Goal: Transaction & Acquisition: Download file/media

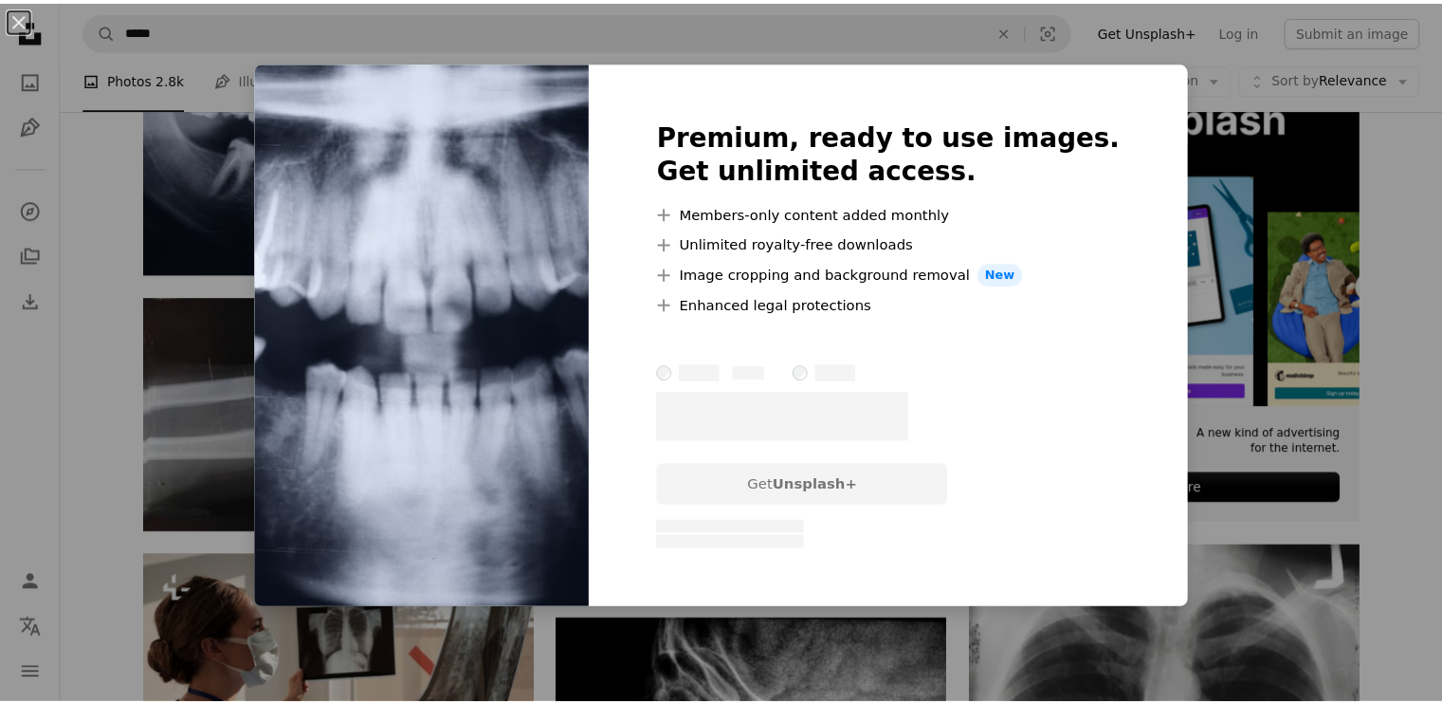
scroll to position [462, 0]
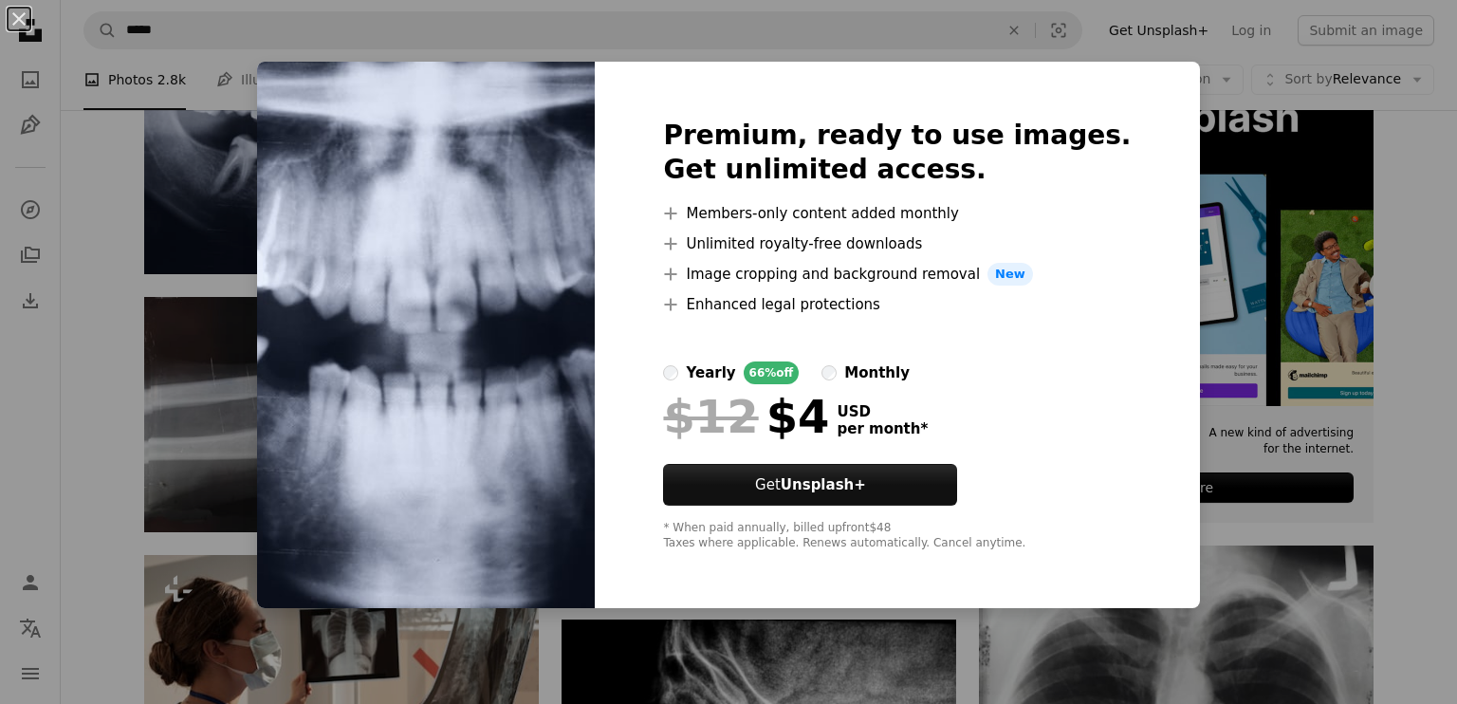
click at [1208, 83] on div "An X shape Premium, ready to use images. Get unlimited access. A plus sign Memb…" at bounding box center [728, 352] width 1457 height 704
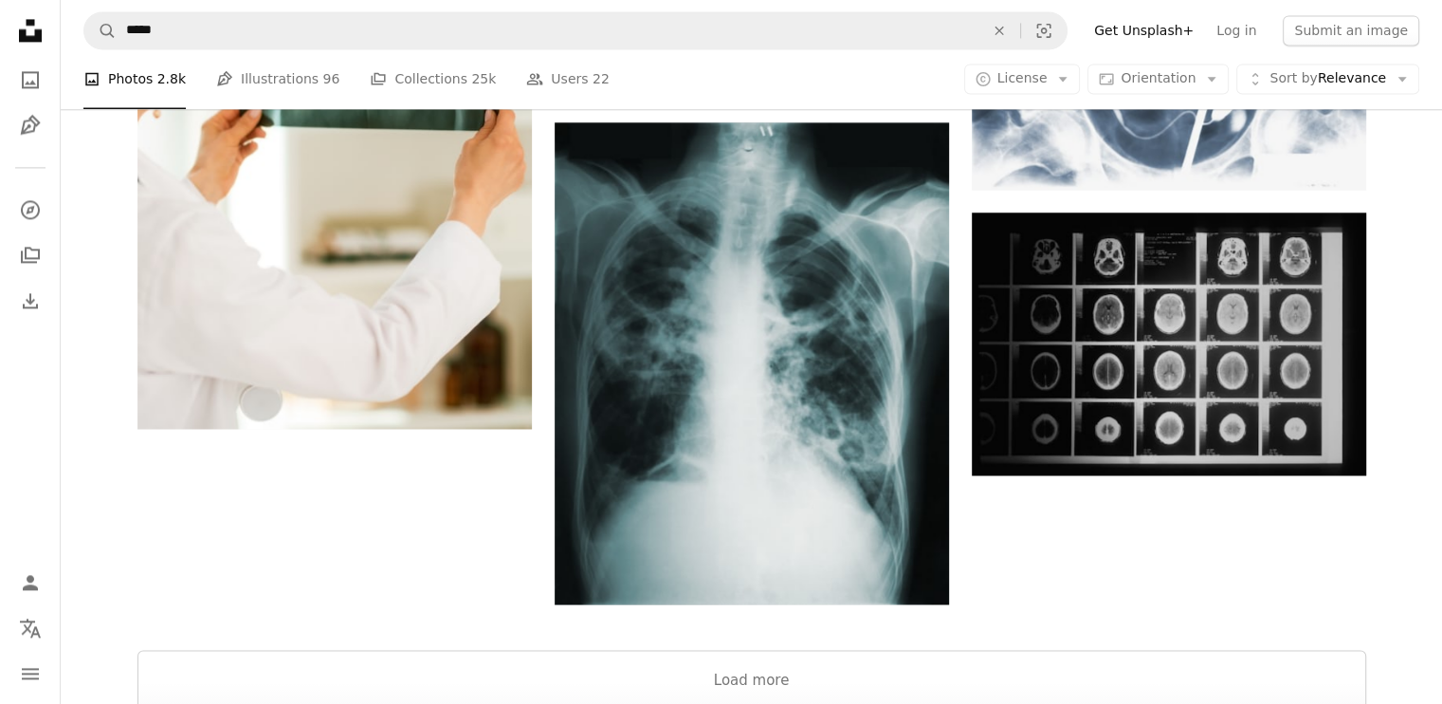
scroll to position [2883, 0]
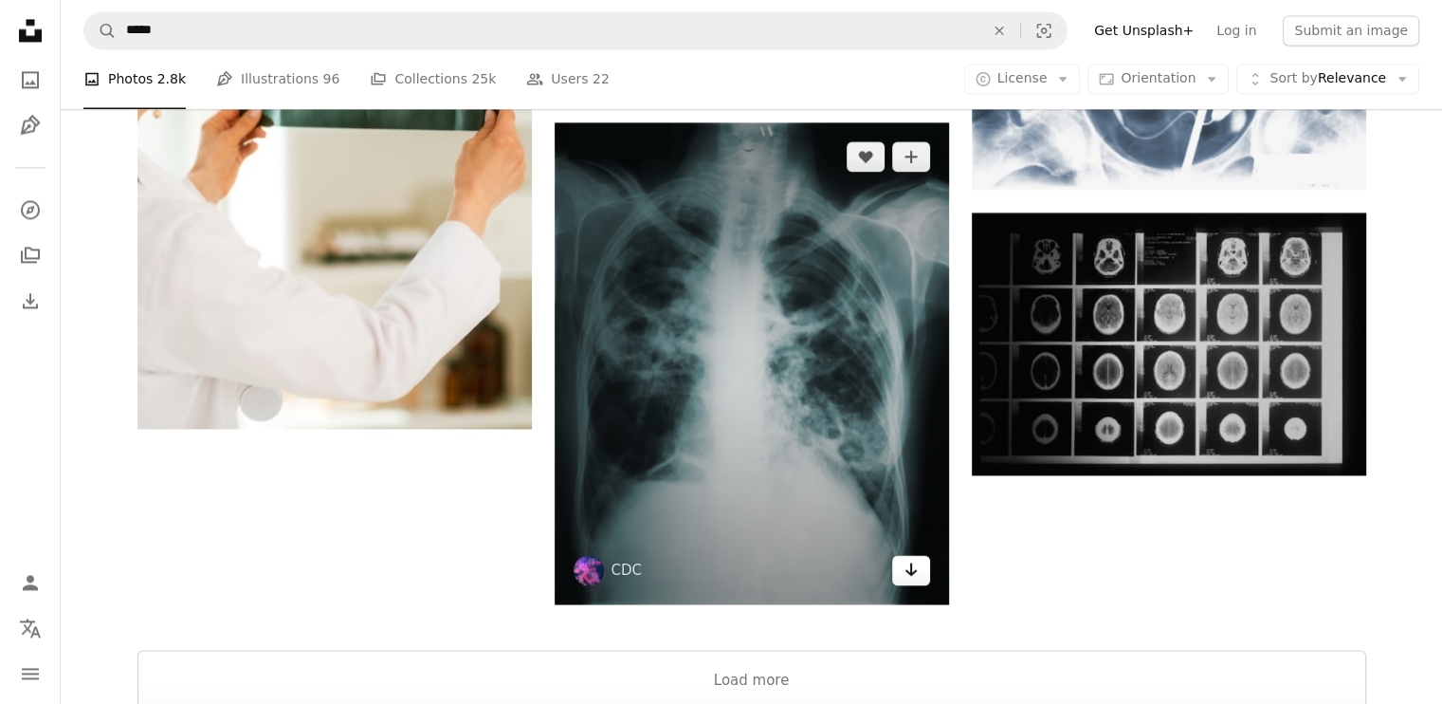
click at [909, 560] on icon "Arrow pointing down" at bounding box center [911, 569] width 15 height 23
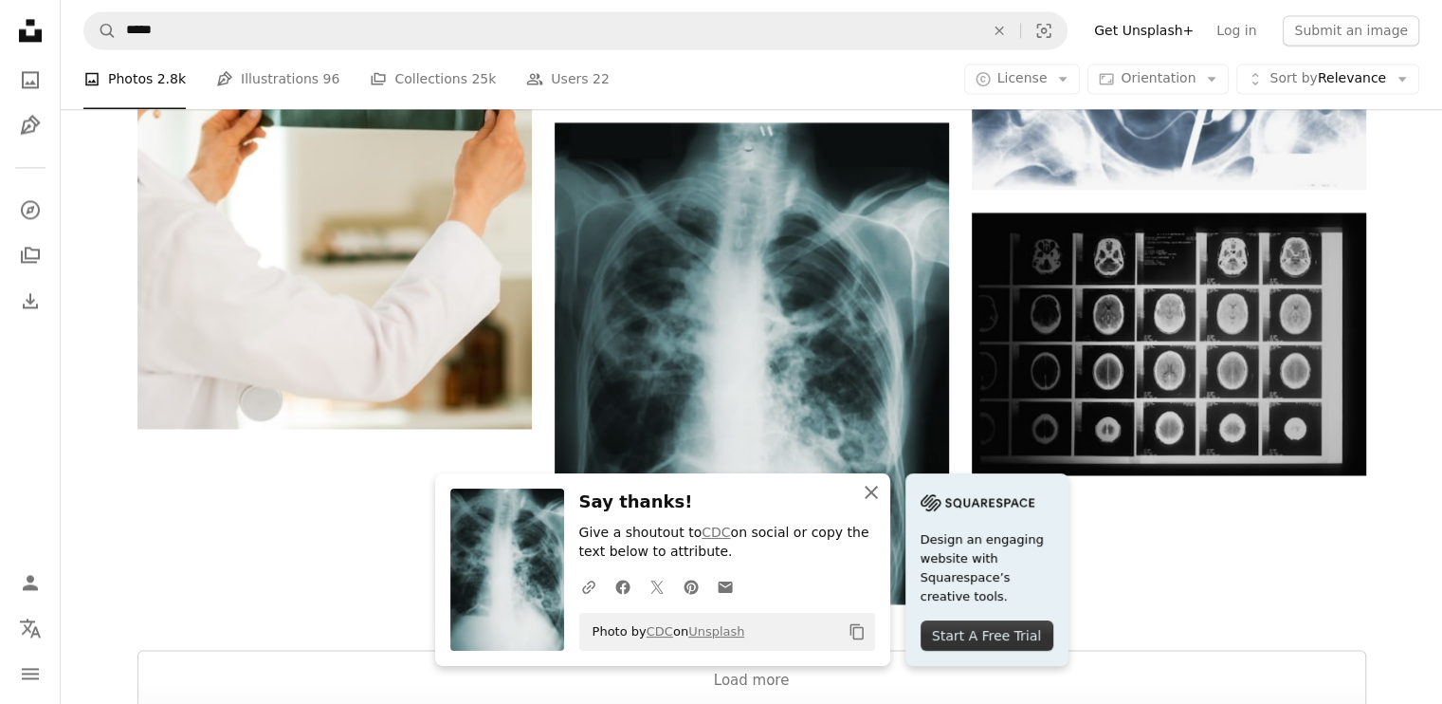
click at [875, 491] on icon "An X shape" at bounding box center [871, 492] width 23 height 23
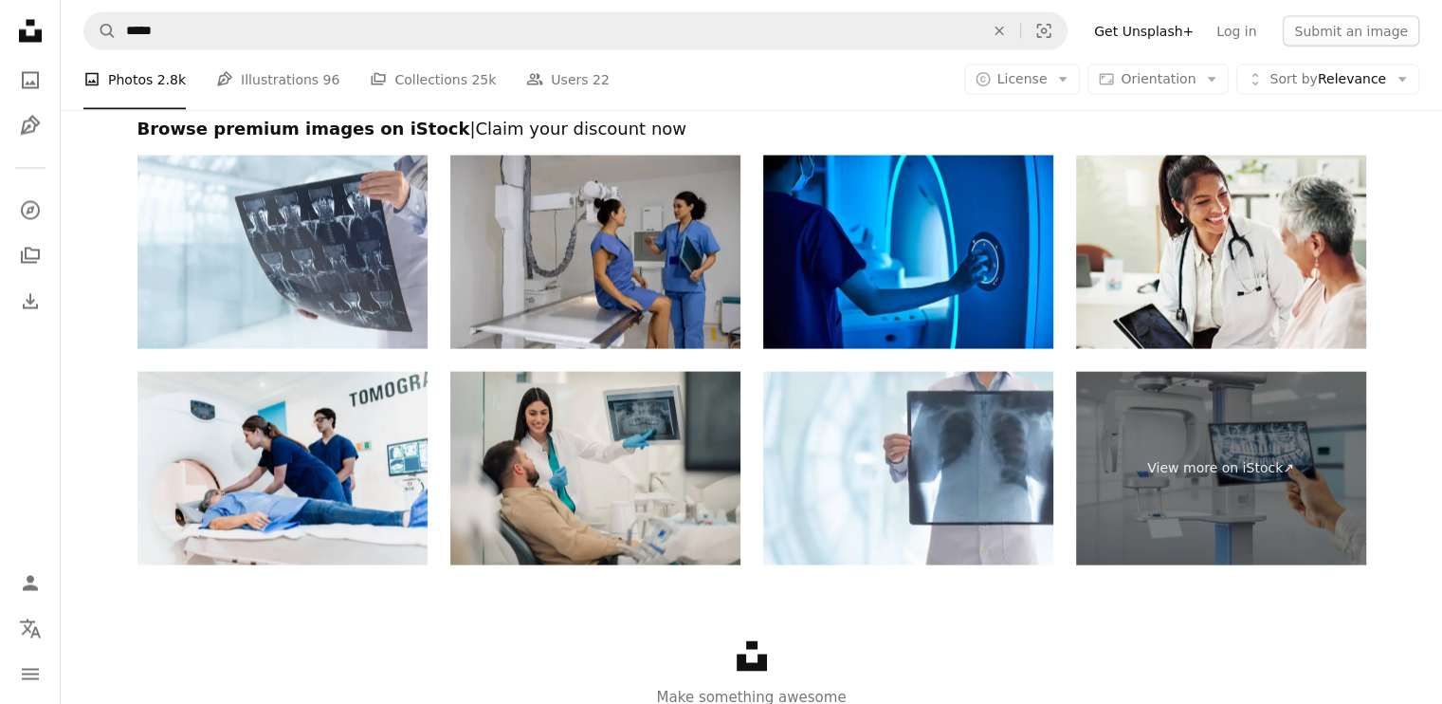
scroll to position [3653, 0]
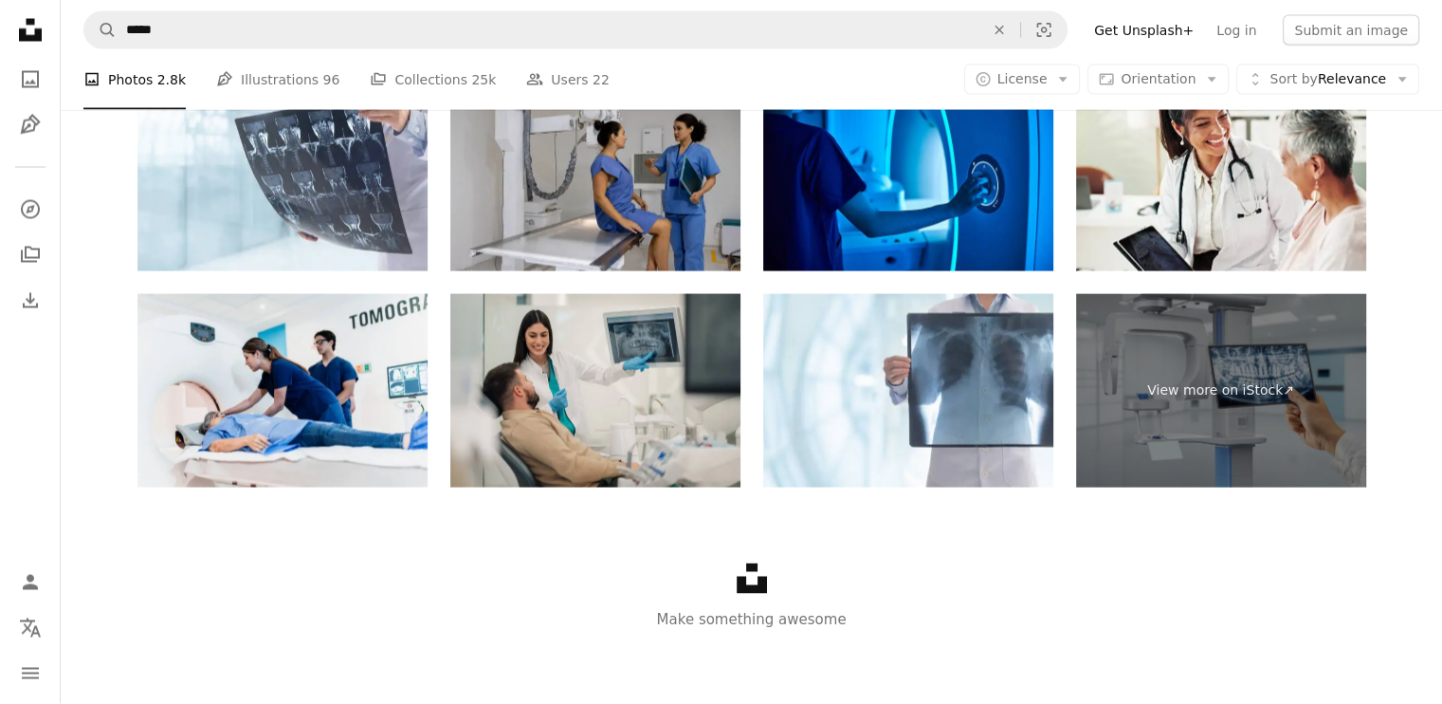
click at [766, 587] on div "Unsplash logo Make something awesome" at bounding box center [752, 596] width 1382 height 219
click at [745, 582] on icon at bounding box center [752, 578] width 30 height 30
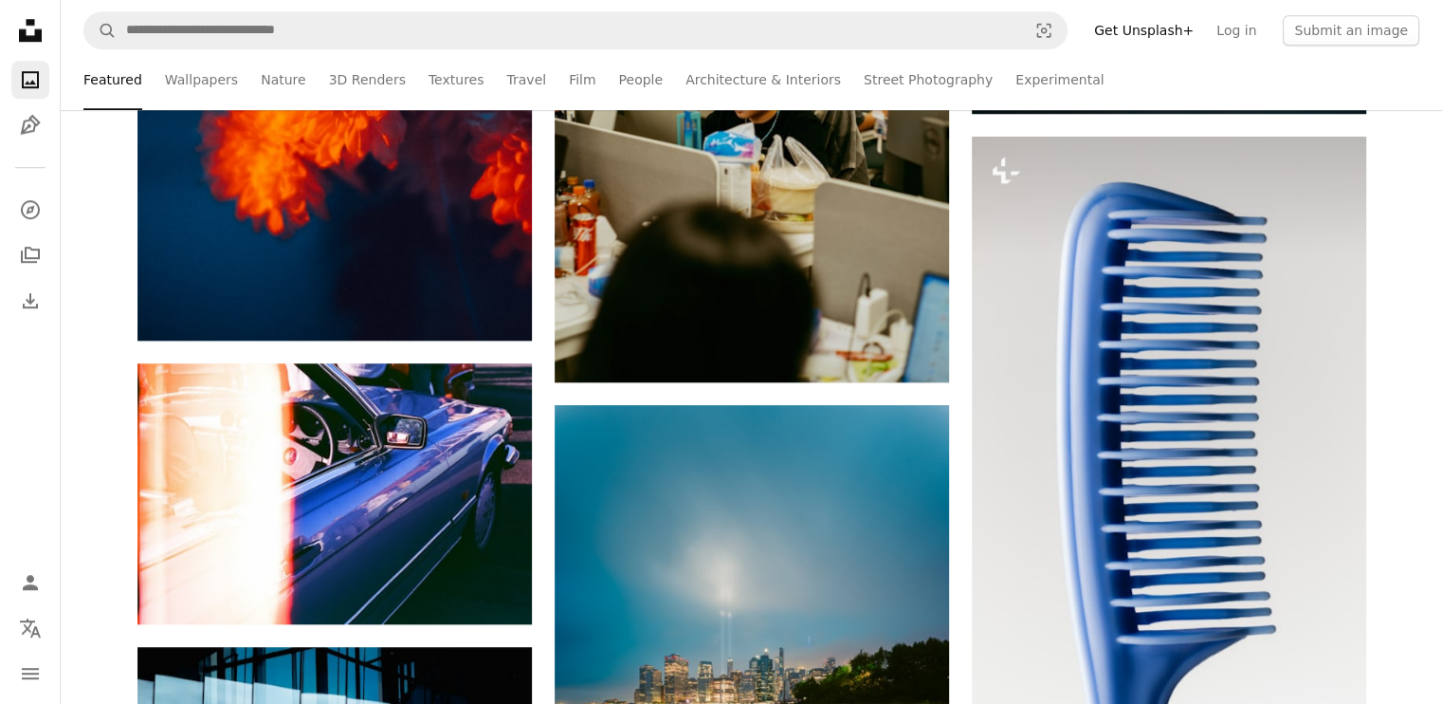
scroll to position [1682, 0]
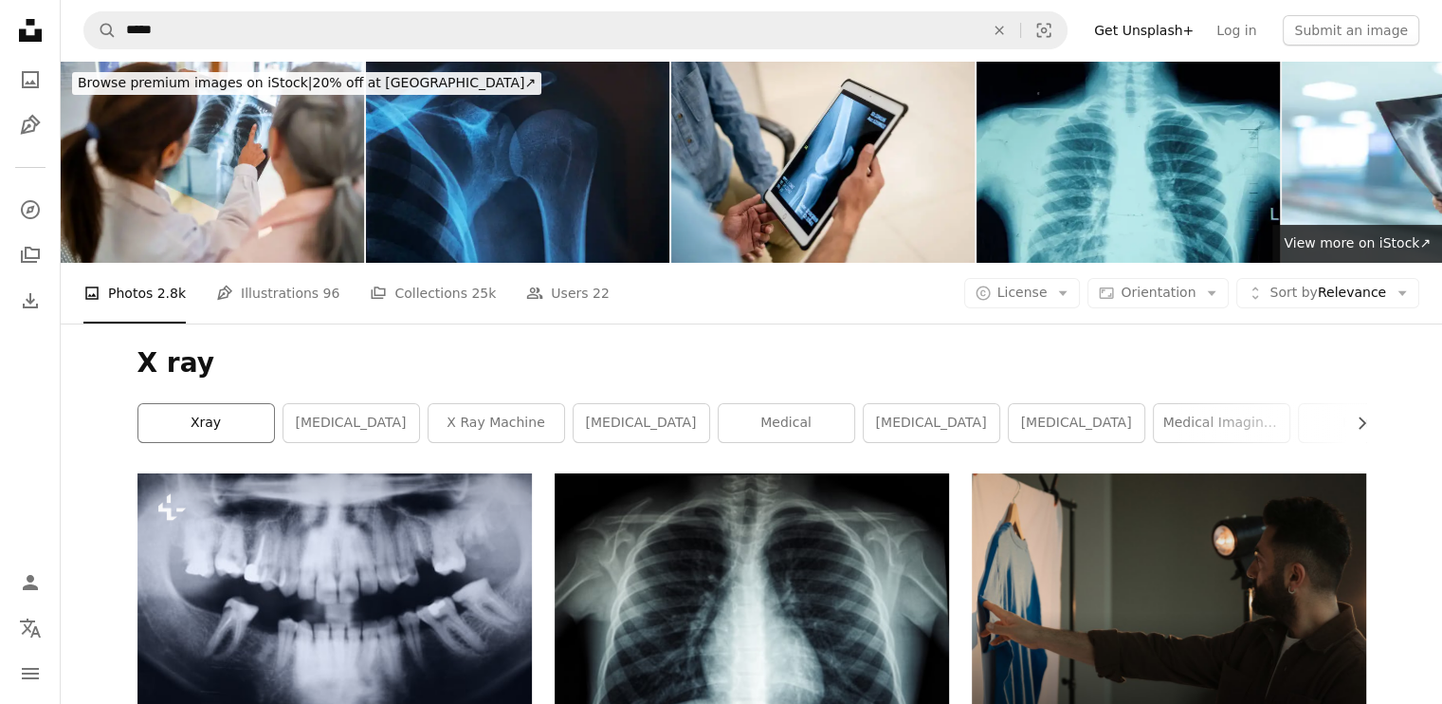
click at [231, 422] on link "xray" at bounding box center [206, 423] width 136 height 38
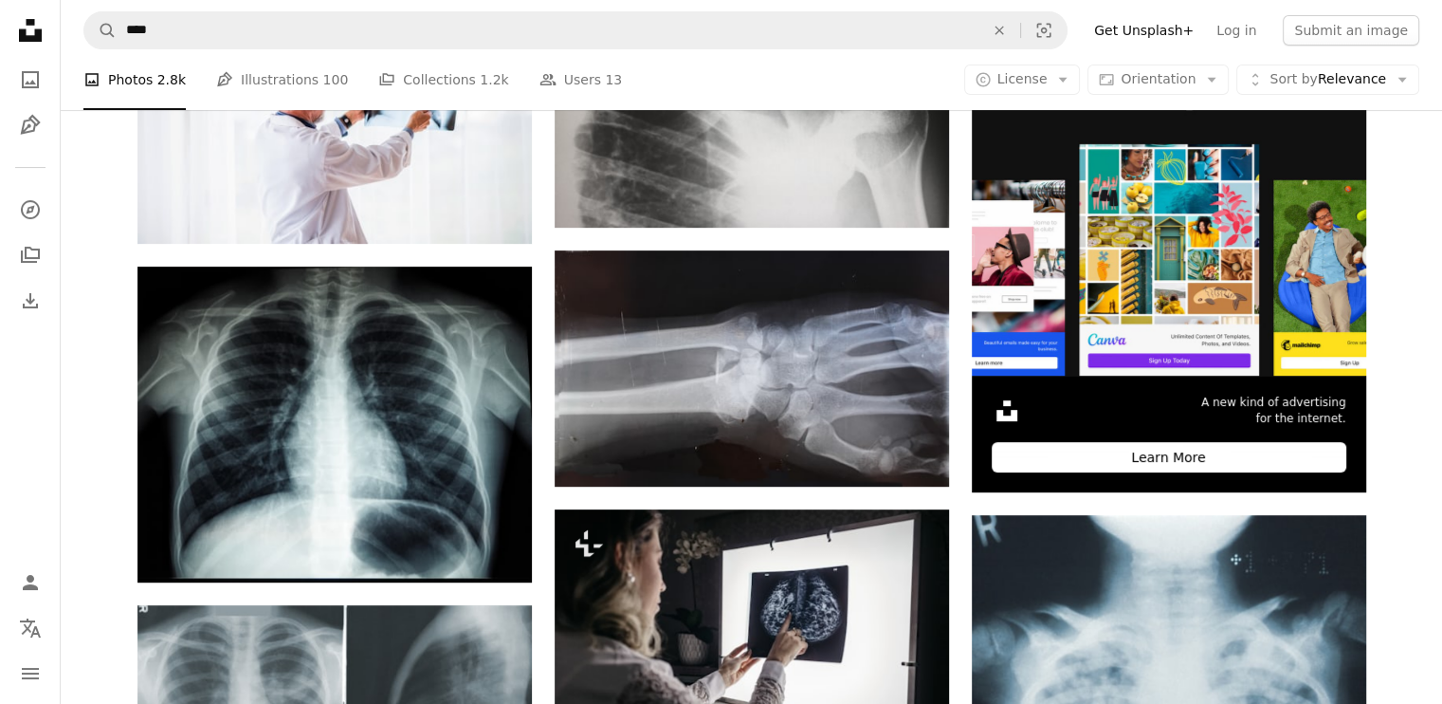
scroll to position [495, 0]
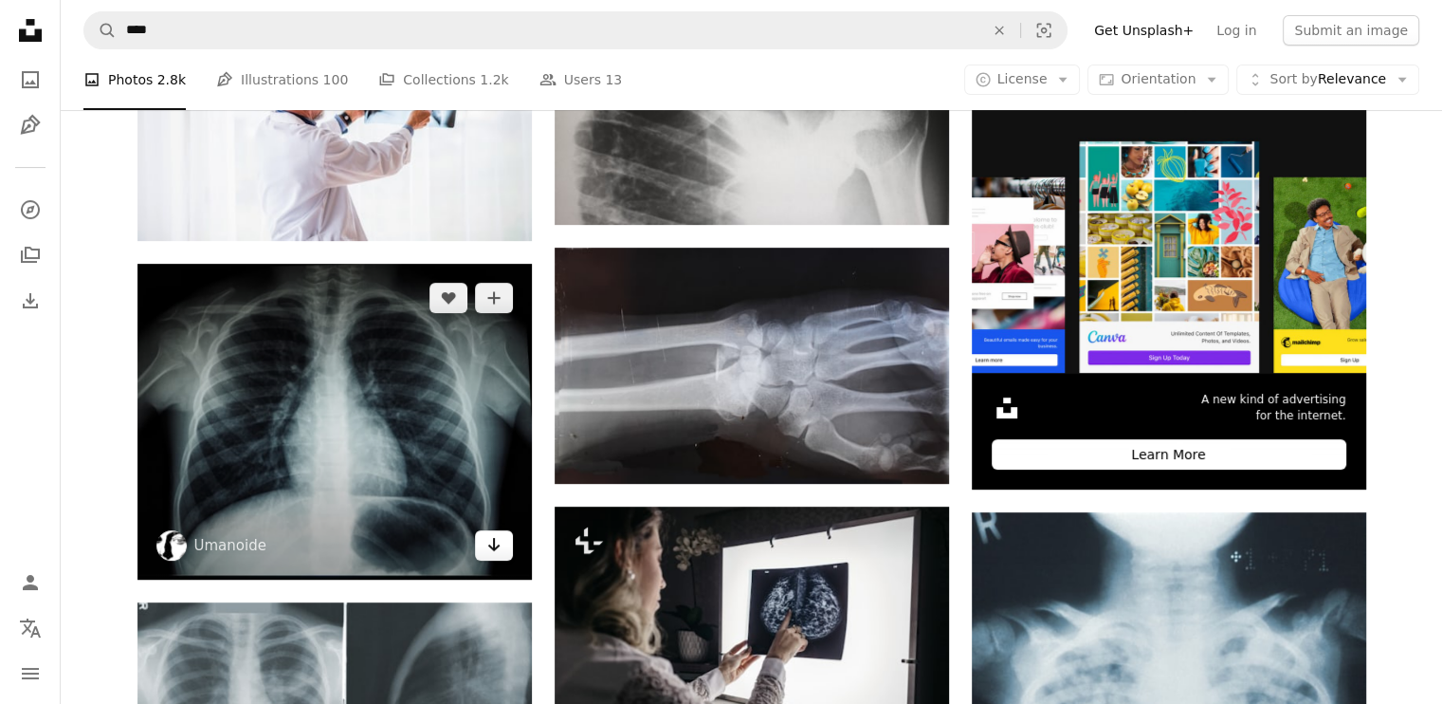
click at [499, 538] on icon "Arrow pointing down" at bounding box center [493, 544] width 15 height 23
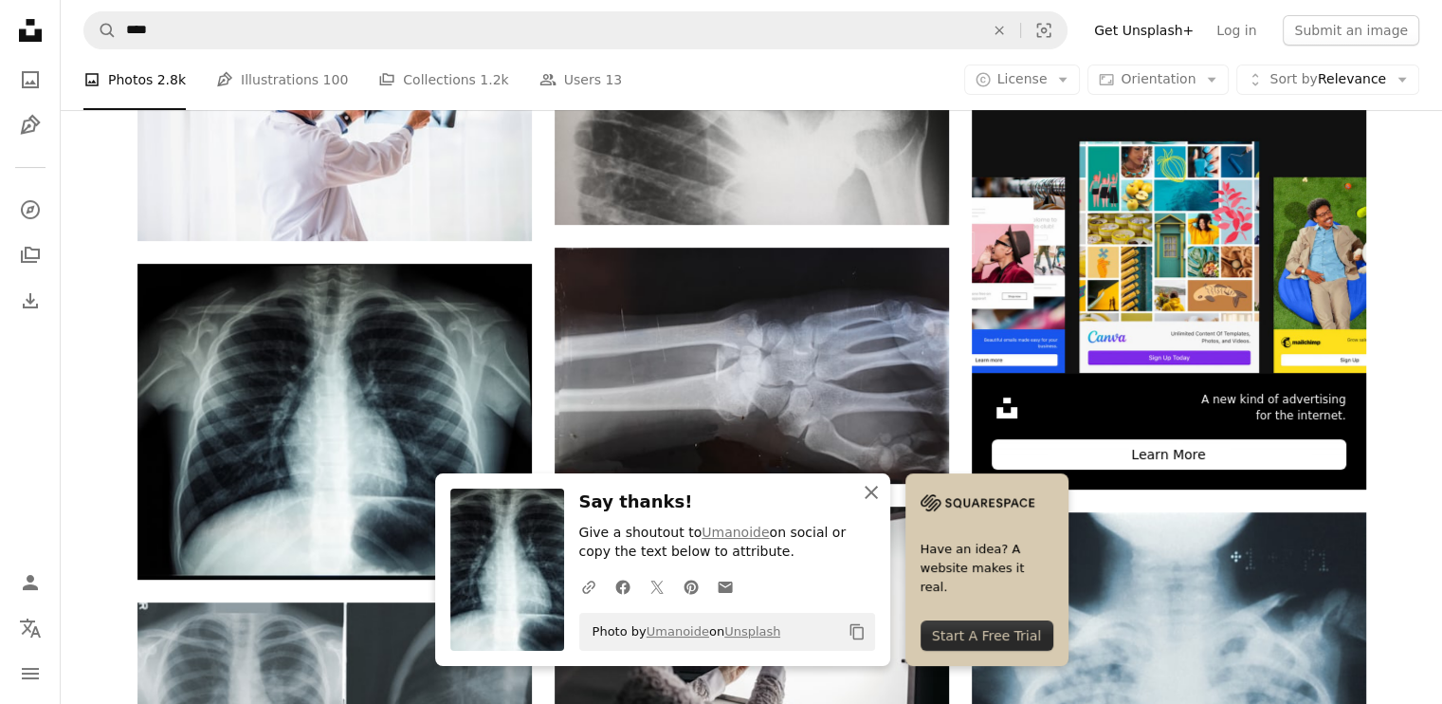
click at [865, 500] on icon "An X shape" at bounding box center [871, 492] width 23 height 23
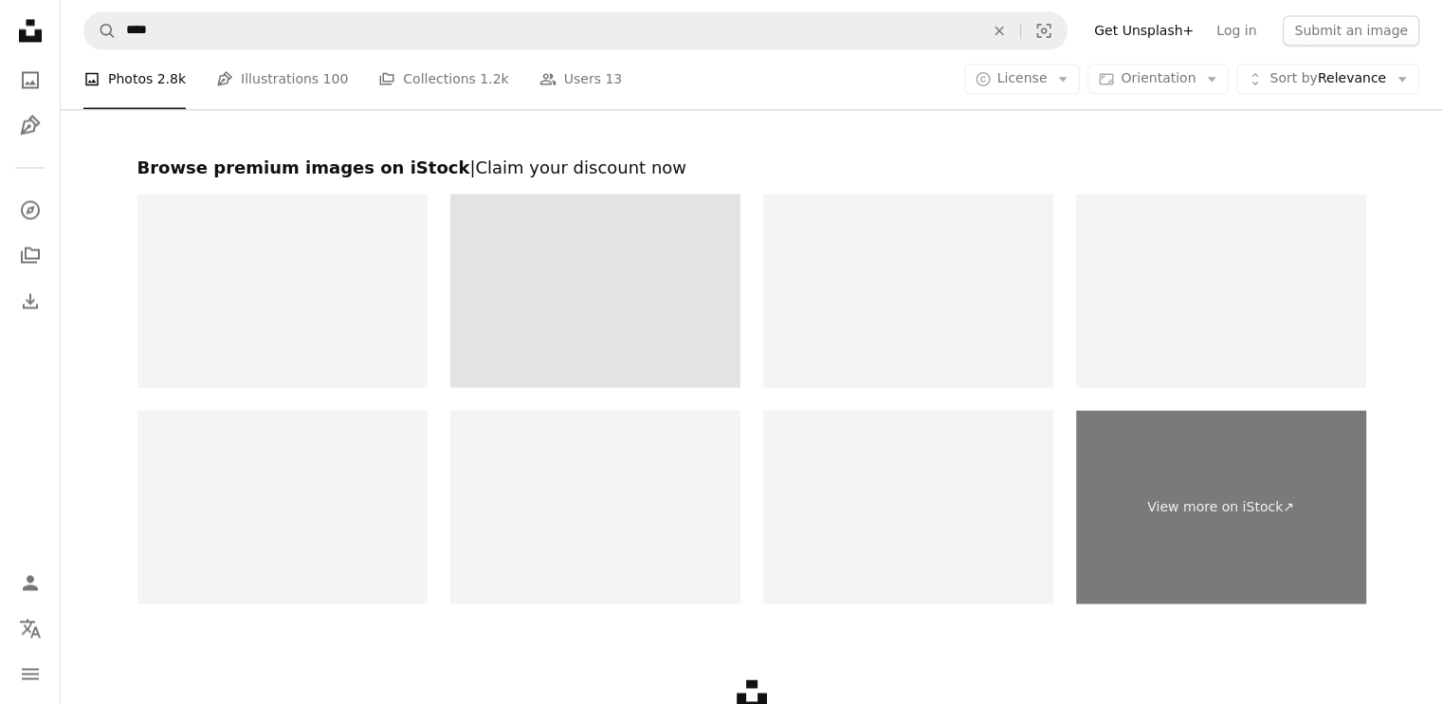
scroll to position [3458, 0]
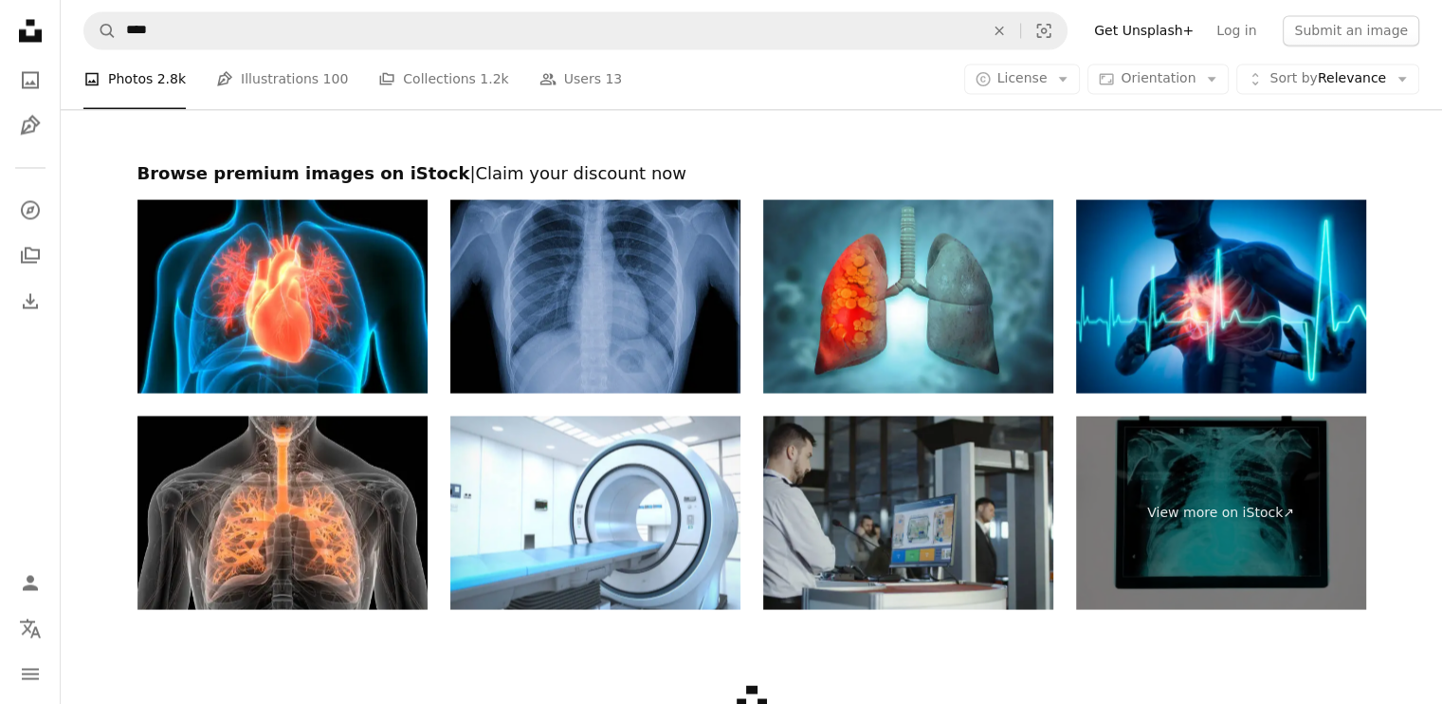
click at [532, 209] on img at bounding box center [595, 295] width 290 height 193
